Goal: Task Accomplishment & Management: Manage account settings

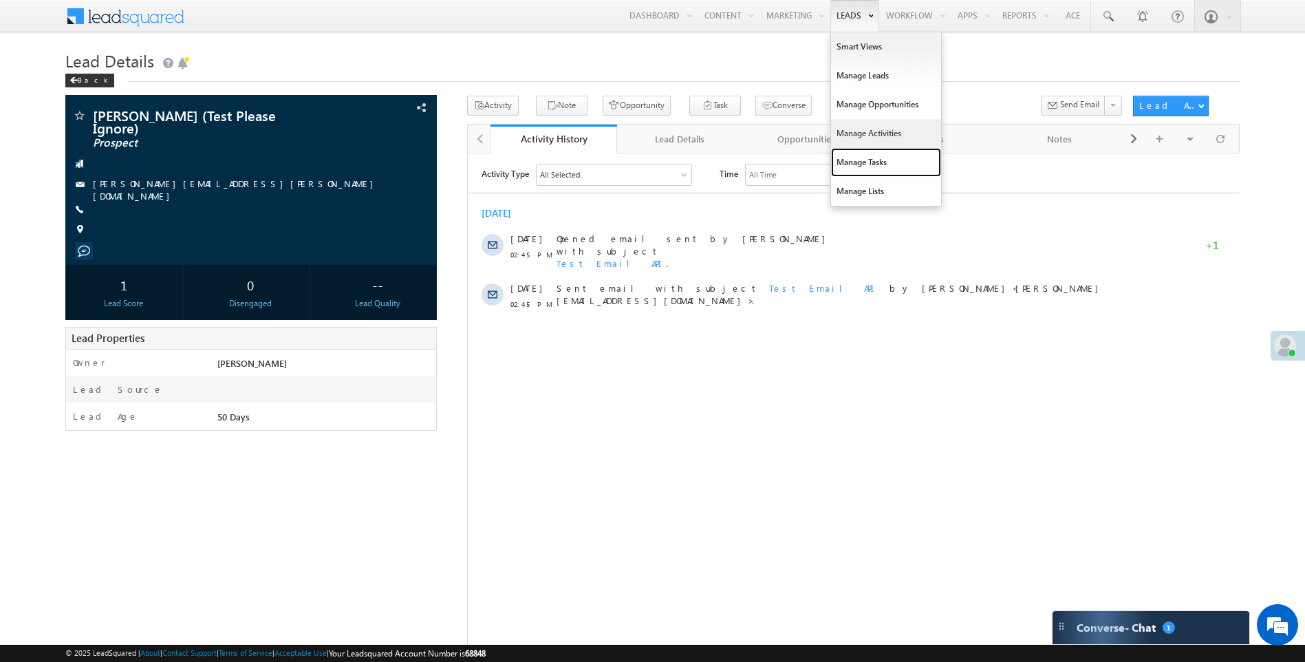
drag, startPoint x: 843, startPoint y: 164, endPoint x: 837, endPoint y: 140, distance: 24.7
click at [843, 164] on link "Manage Tasks" at bounding box center [886, 162] width 110 height 29
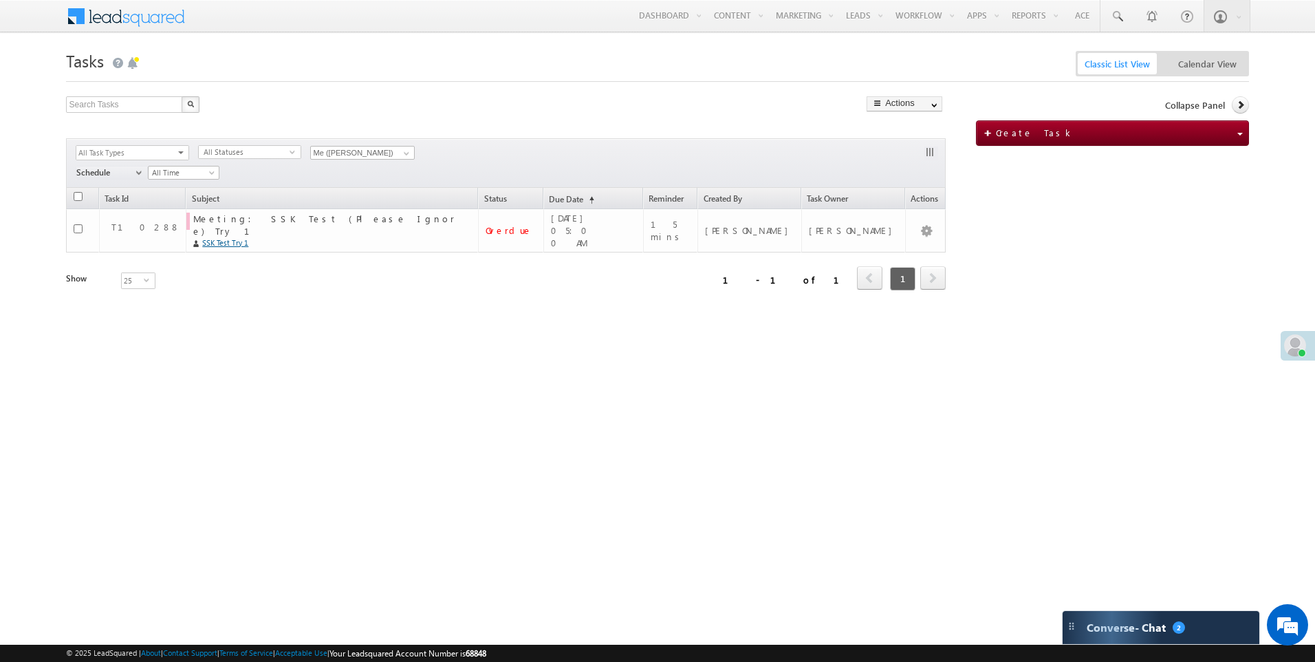
click at [243, 276] on div "Show 25 select 25" at bounding box center [176, 281] width 220 height 19
click at [183, 150] on span "select" at bounding box center [183, 157] width 12 height 23
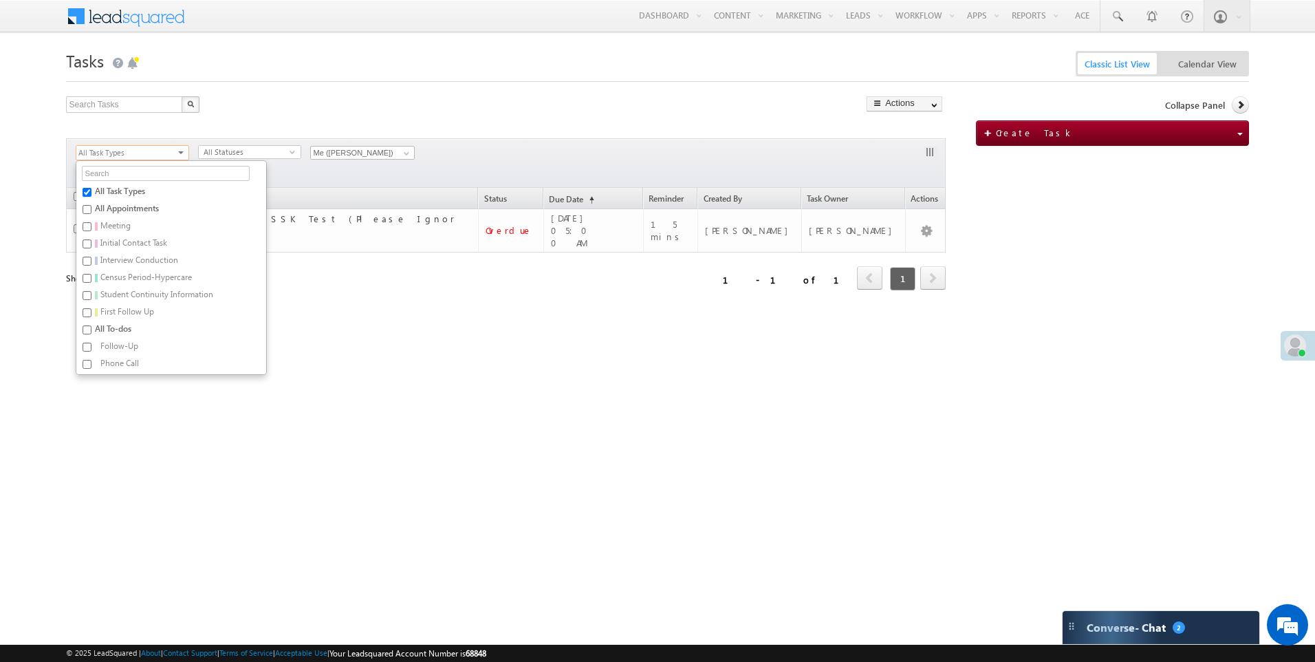
click at [126, 208] on label "All Appointments" at bounding box center [163, 210] width 175 height 17
click at [91, 208] on input "All Appointments" at bounding box center [87, 209] width 9 height 9
checkbox input "true"
checkbox input "false"
click at [395, 370] on div "Tasks Classic List View Calendar View Search Tasks X 1 results found Go" at bounding box center [658, 218] width 1184 height 344
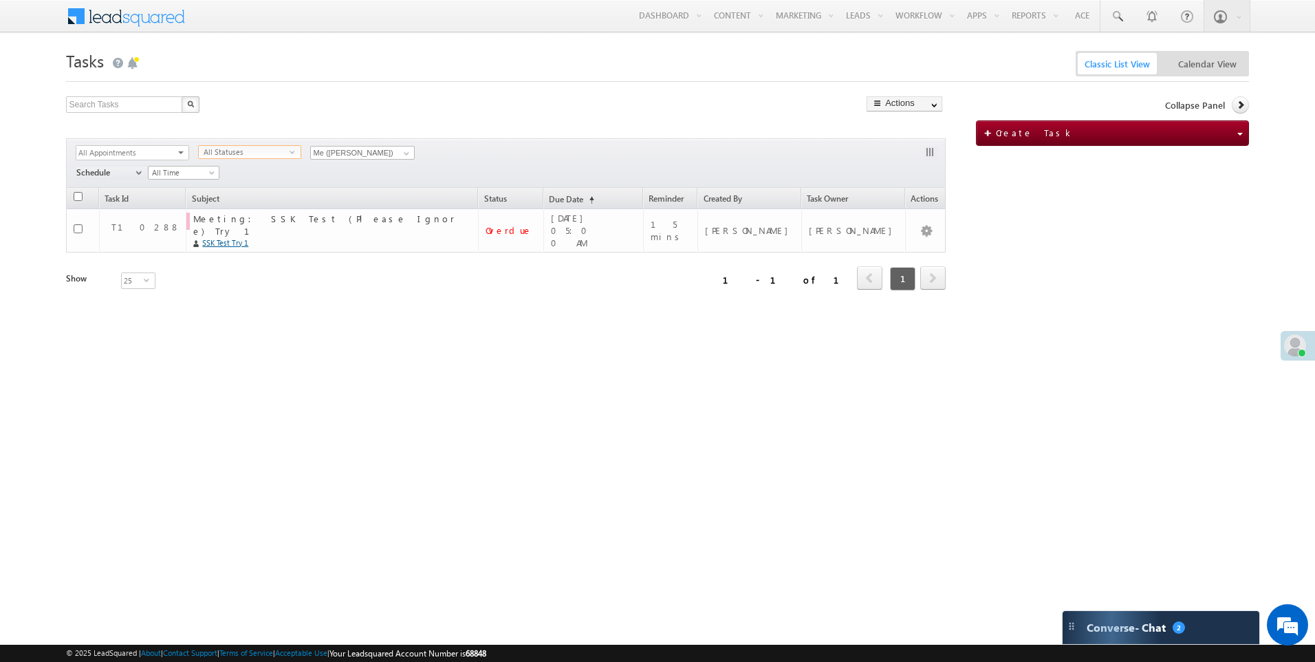
click at [293, 153] on span "select" at bounding box center [295, 152] width 11 height 6
click at [281, 179] on li "Pending" at bounding box center [250, 180] width 102 height 14
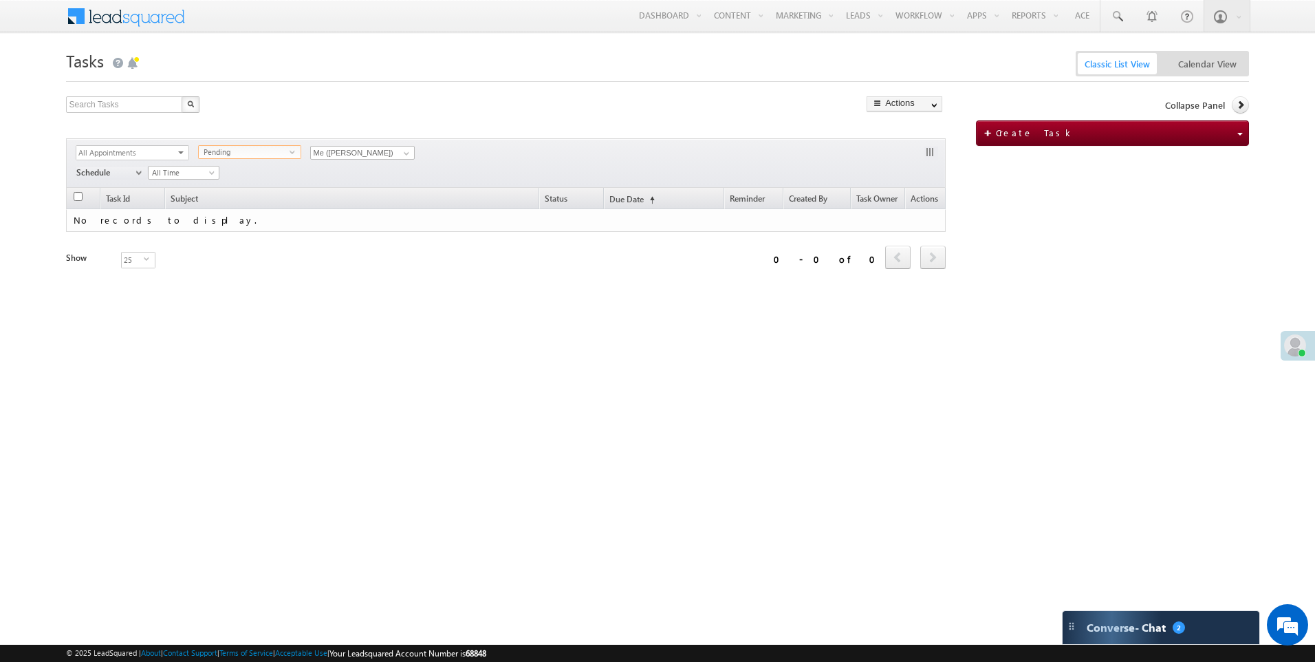
click at [296, 153] on span "select" at bounding box center [295, 152] width 11 height 6
click at [279, 171] on li "All Statuses" at bounding box center [250, 167] width 102 height 14
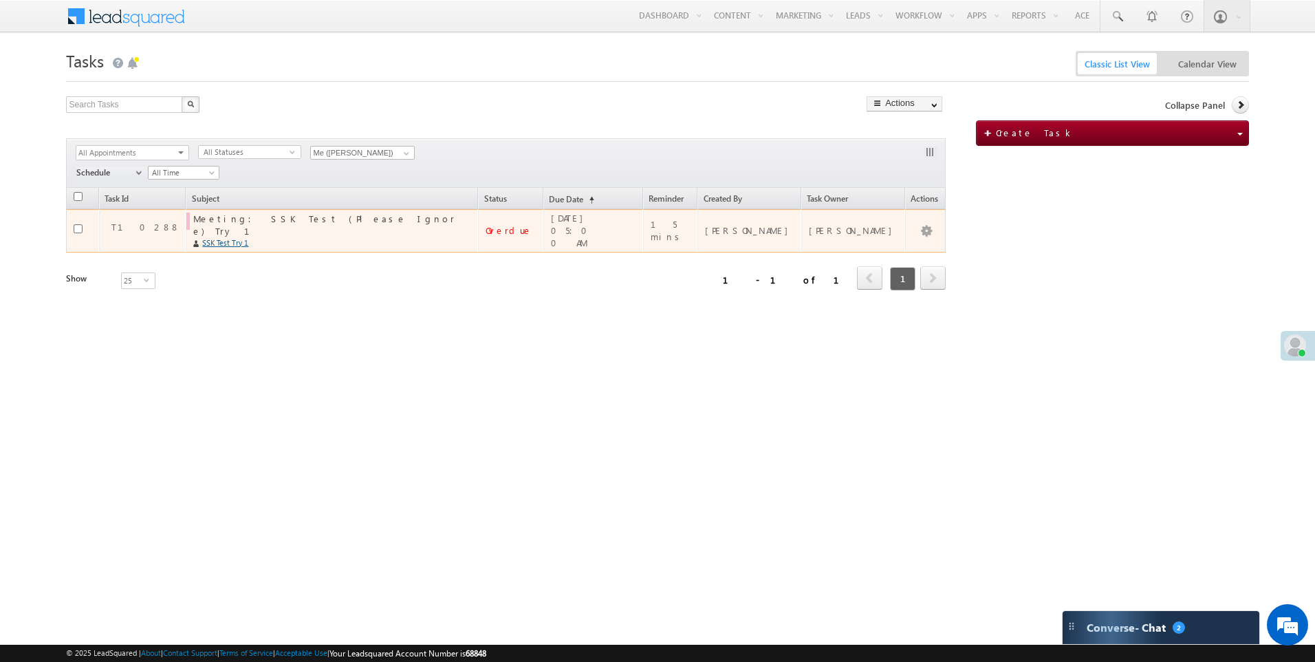
click at [537, 224] on div "Overdue" at bounding box center [512, 230] width 52 height 12
click at [888, 263] on link "Mark Complete" at bounding box center [900, 265] width 69 height 17
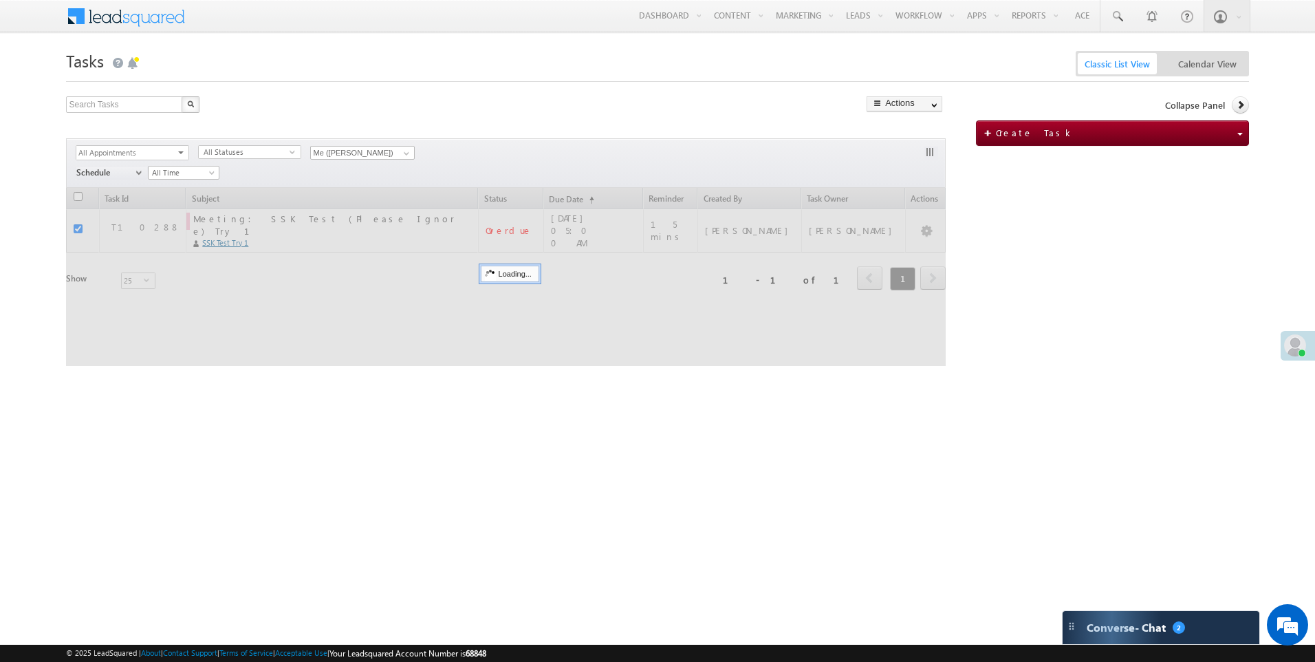
checkbox input "false"
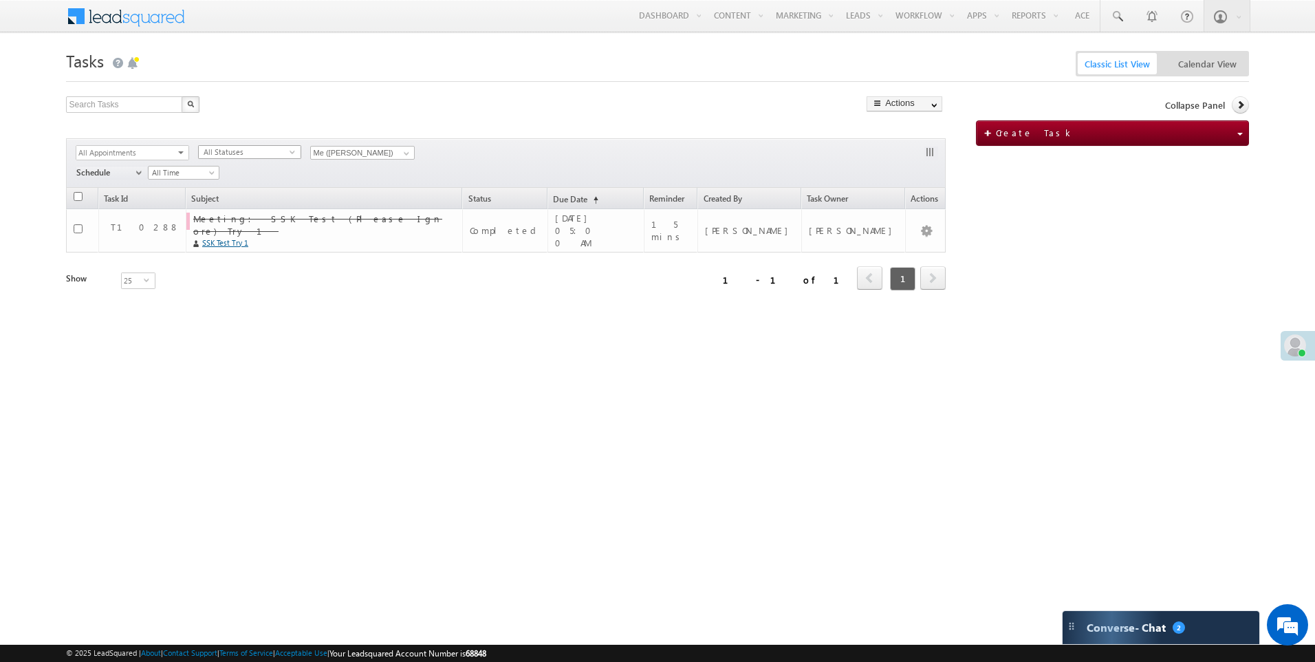
click at [296, 153] on span "select" at bounding box center [295, 152] width 11 height 6
click at [273, 212] on li "Pending and Overdue" at bounding box center [250, 208] width 102 height 14
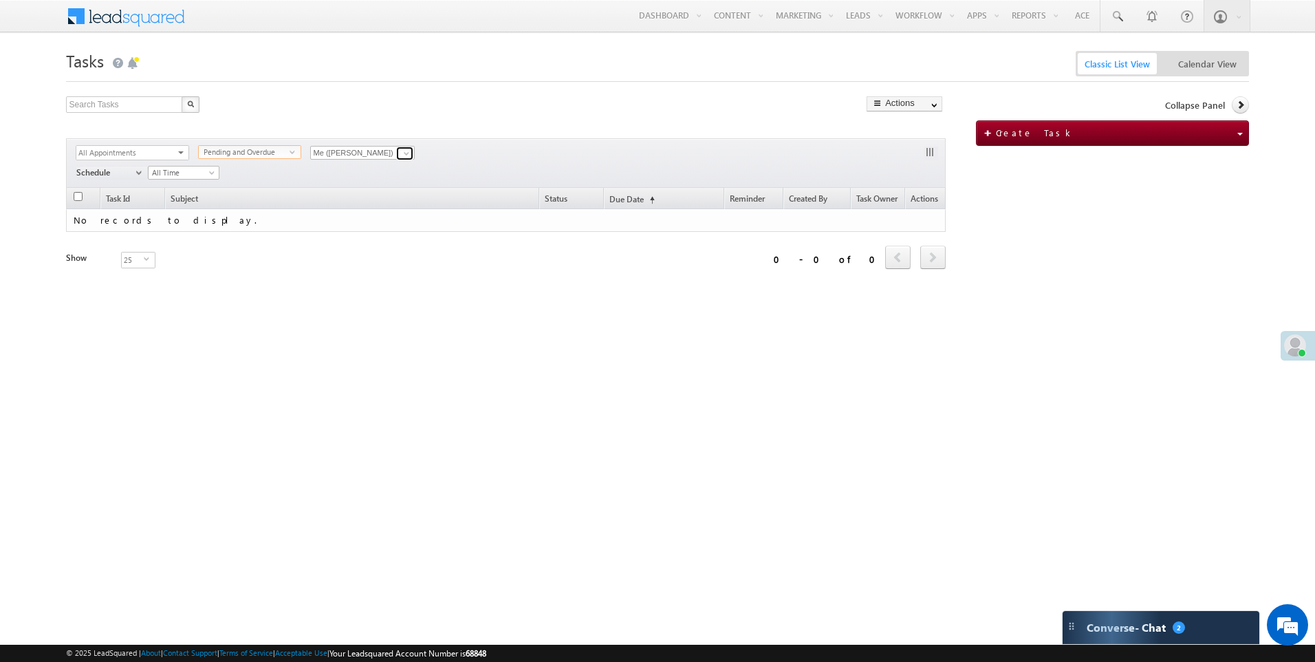
click at [403, 151] on span at bounding box center [406, 153] width 11 height 11
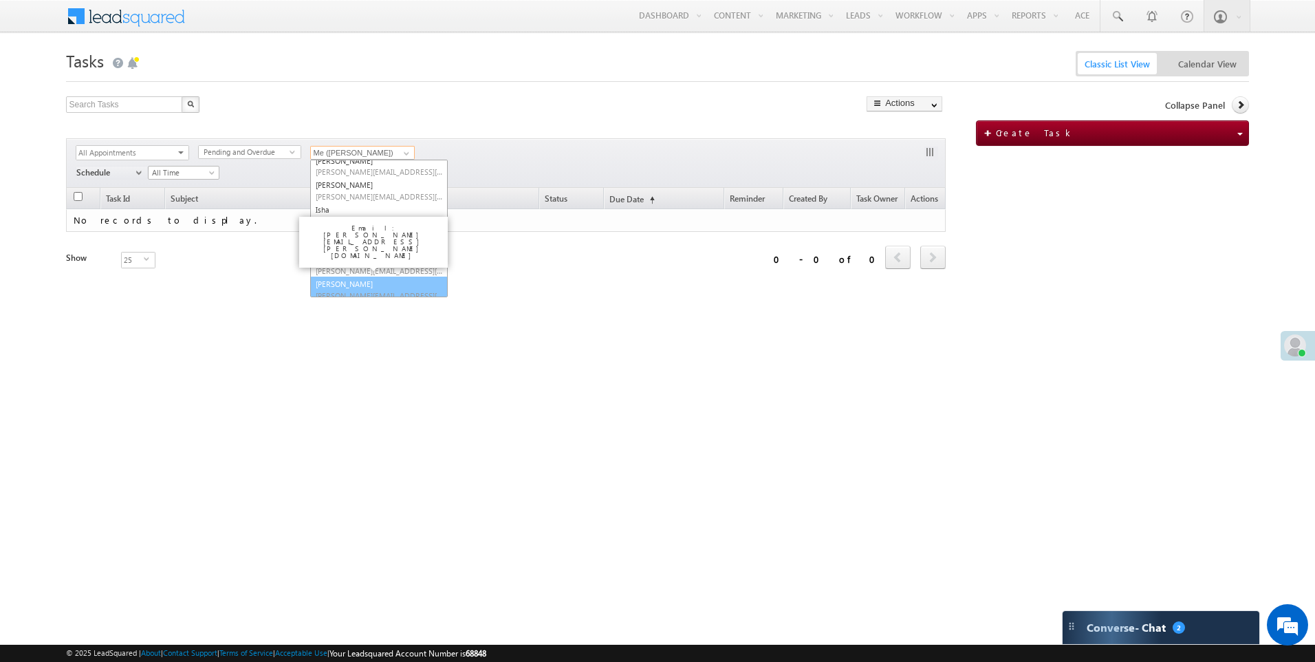
scroll to position [63, 0]
click at [934, 332] on div "Refresh first prev next last 0 - 0 of 0 Task Id Subject Status Due Date (sorted…" at bounding box center [506, 267] width 880 height 158
click at [655, 334] on div "Refresh first prev next last 0 - 0 of 0 Task Id Subject Status Due Date (sorted…" at bounding box center [506, 267] width 880 height 158
click at [651, 329] on div "Refresh first prev next last 0 - 0 of 0 Task Id Subject Status Due Date (sorted…" at bounding box center [506, 267] width 880 height 158
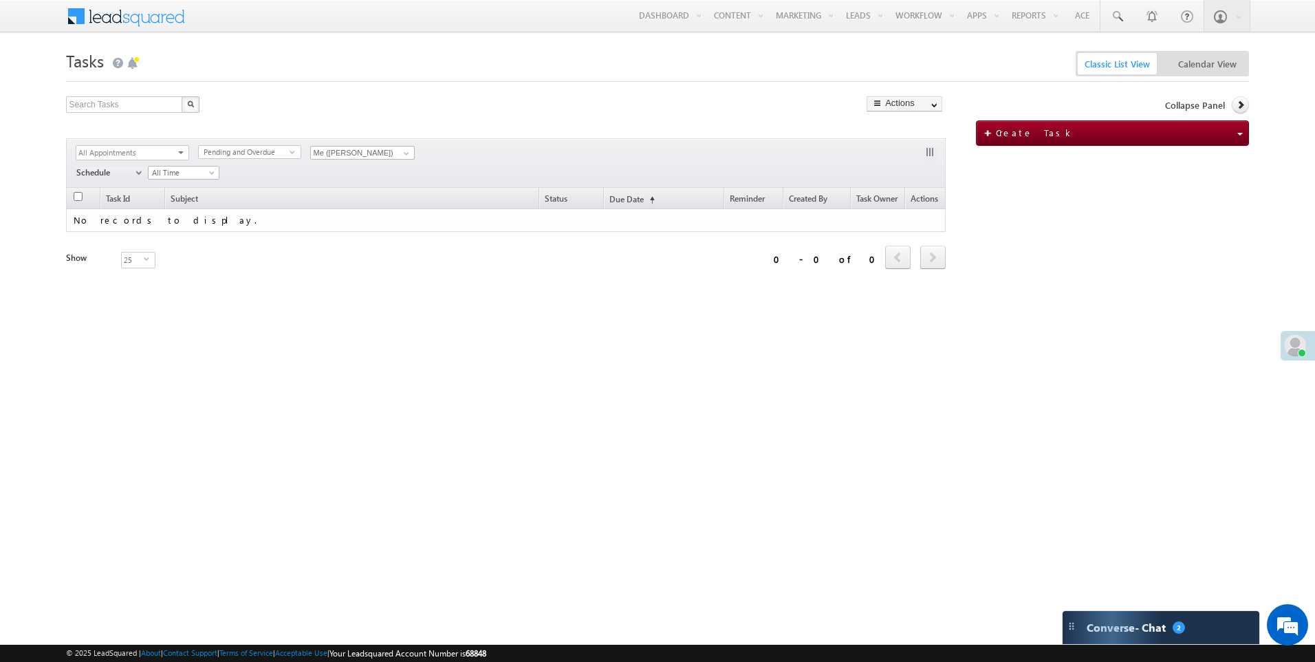
click at [651, 329] on div "Refresh first prev next last 0 - 0 of 0 Task Id Subject Status Due Date (sorted…" at bounding box center [506, 267] width 880 height 158
click at [1208, 65] on span "Calendar View" at bounding box center [1207, 63] width 79 height 21
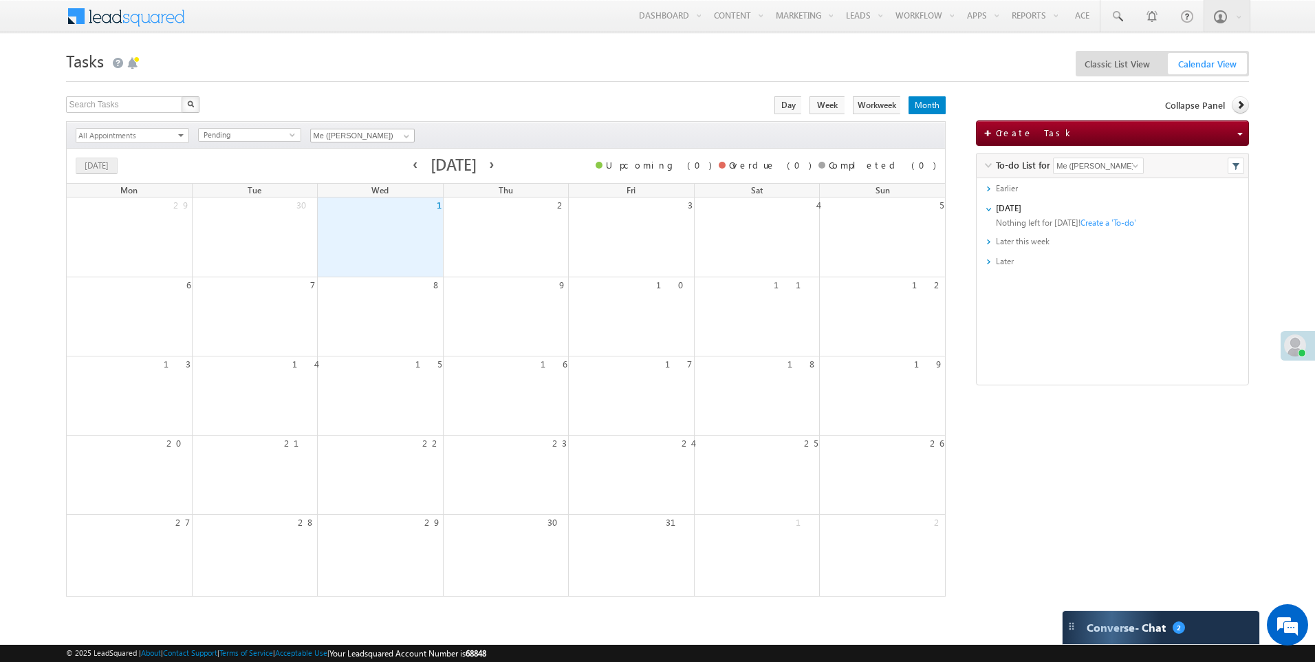
drag, startPoint x: 942, startPoint y: 162, endPoint x: 950, endPoint y: 161, distance: 7.6
click at [950, 161] on div "Search Tasks X 0 results found Actions Export Tasks Reset all Filters Actions M…" at bounding box center [658, 346] width 1184 height 500
drag, startPoint x: 950, startPoint y: 161, endPoint x: 943, endPoint y: 175, distance: 15.4
click at [943, 175] on div "Today Upcoming (0) Overdue (0) Completed (0) October 2025" at bounding box center [506, 166] width 880 height 34
click at [1243, 103] on icon at bounding box center [1241, 105] width 10 height 10
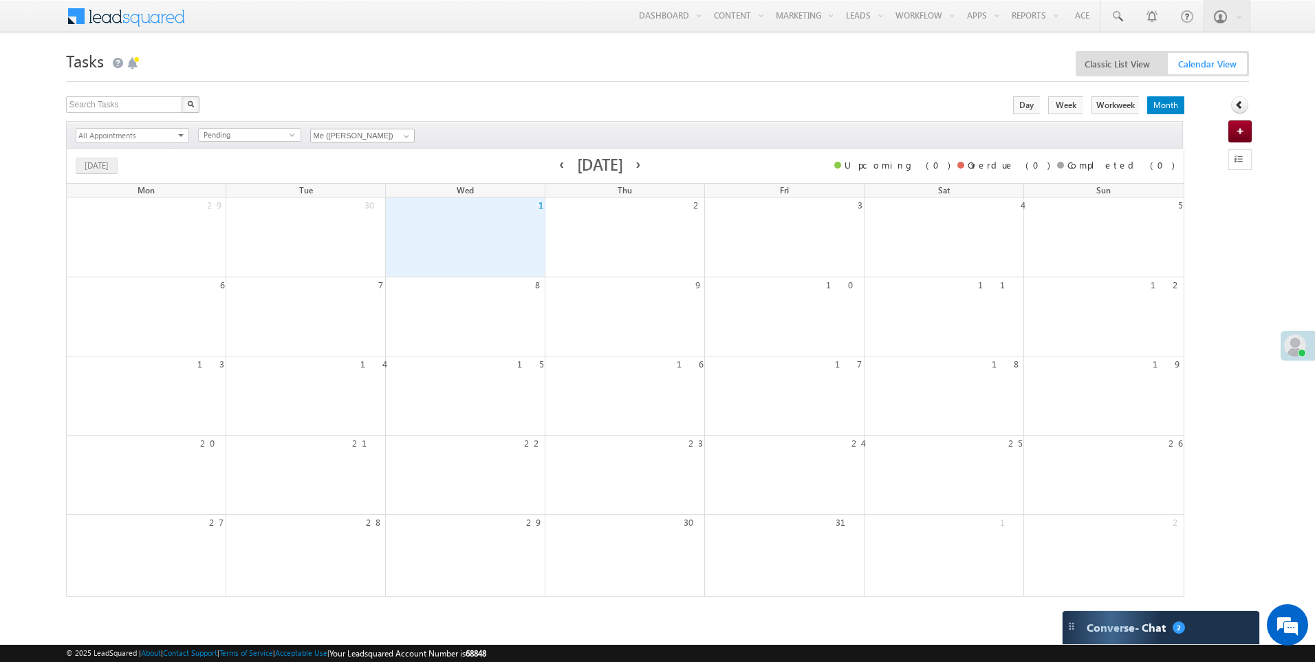
click at [584, 109] on div "Search Tasks X 0 results found" at bounding box center [401, 106] width 671 height 21
click at [133, 61] on span at bounding box center [133, 63] width 14 height 14
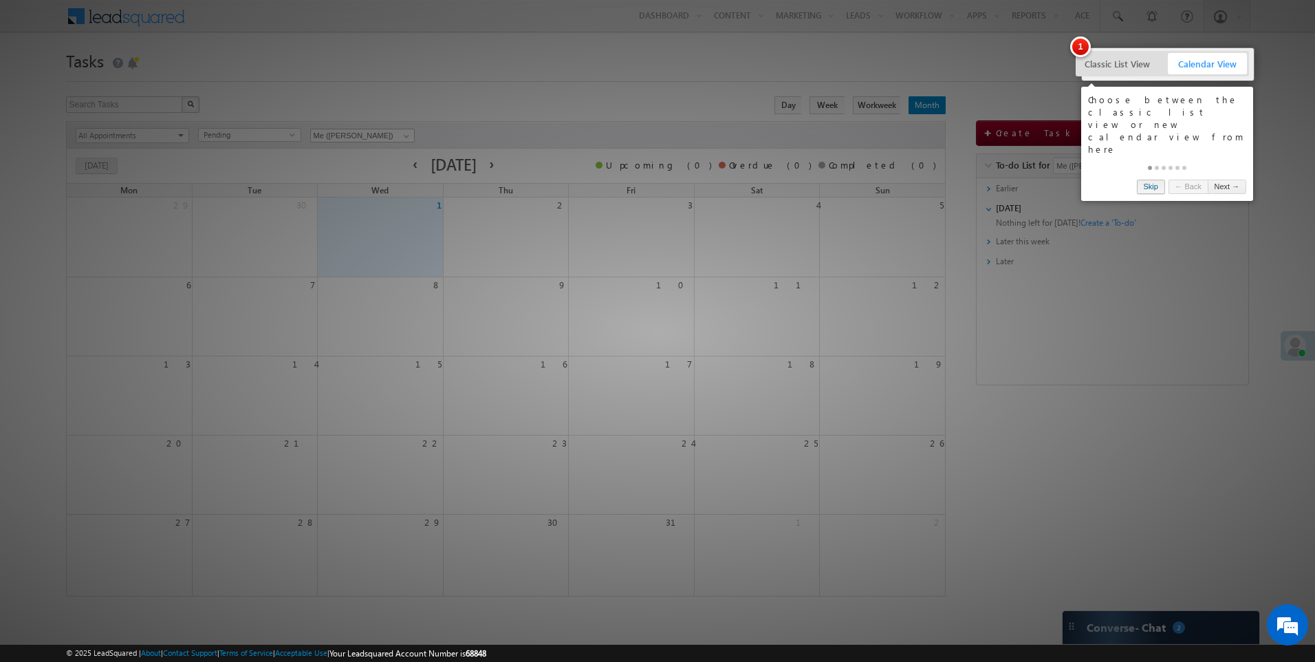
click at [1153, 180] on link "Skip" at bounding box center [1151, 187] width 28 height 14
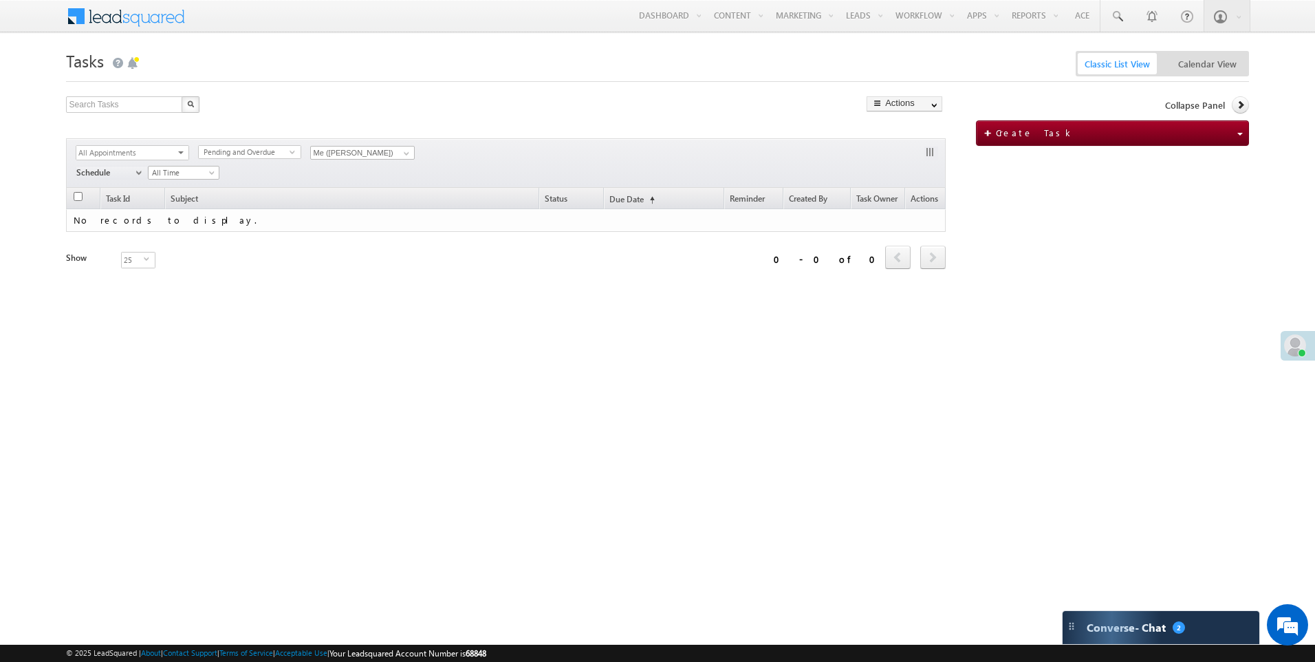
click at [1022, 322] on div "Search Tasks X 0 results found Actions Export Tasks Reset all Filters Actions M…" at bounding box center [658, 220] width 1184 height 249
